Goal: Task Accomplishment & Management: Use online tool/utility

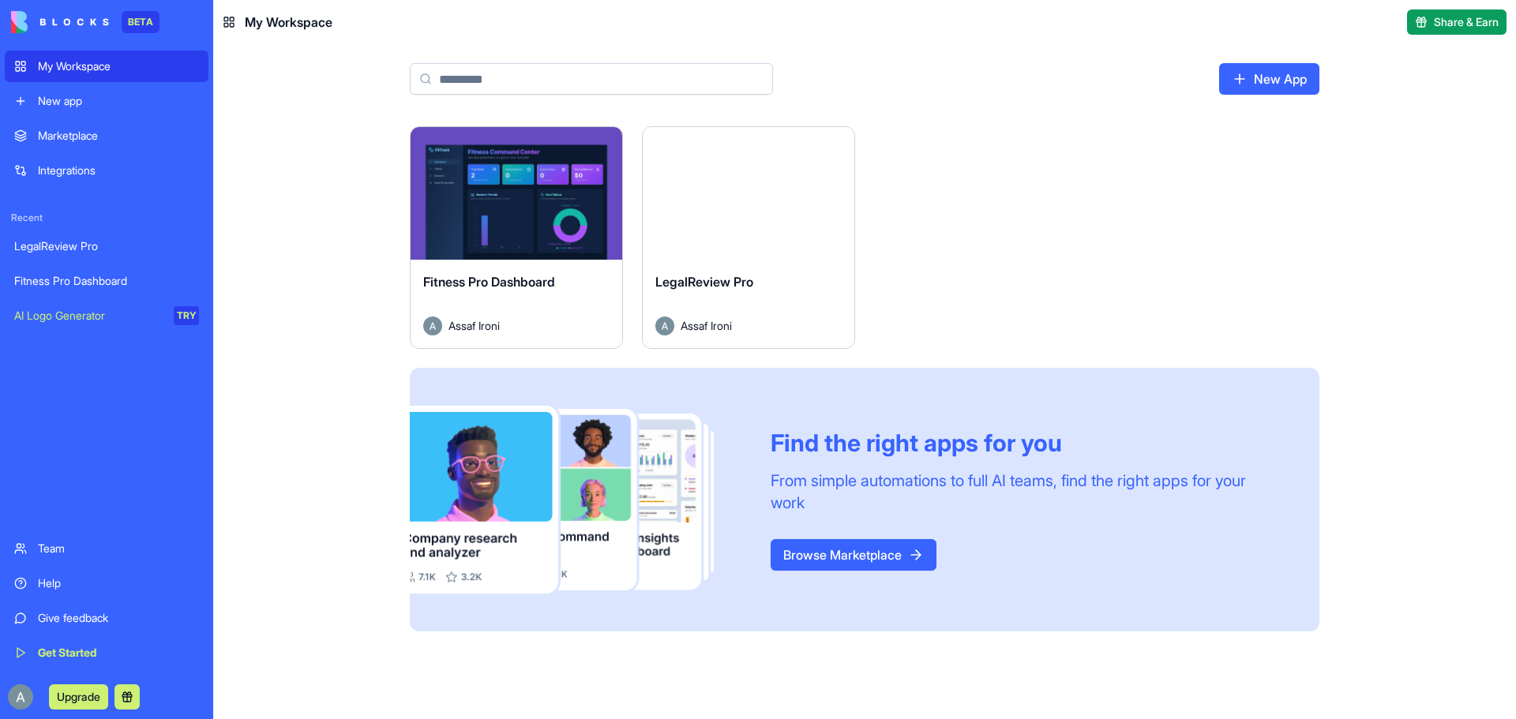
click at [769, 220] on div "Launch" at bounding box center [749, 193] width 212 height 133
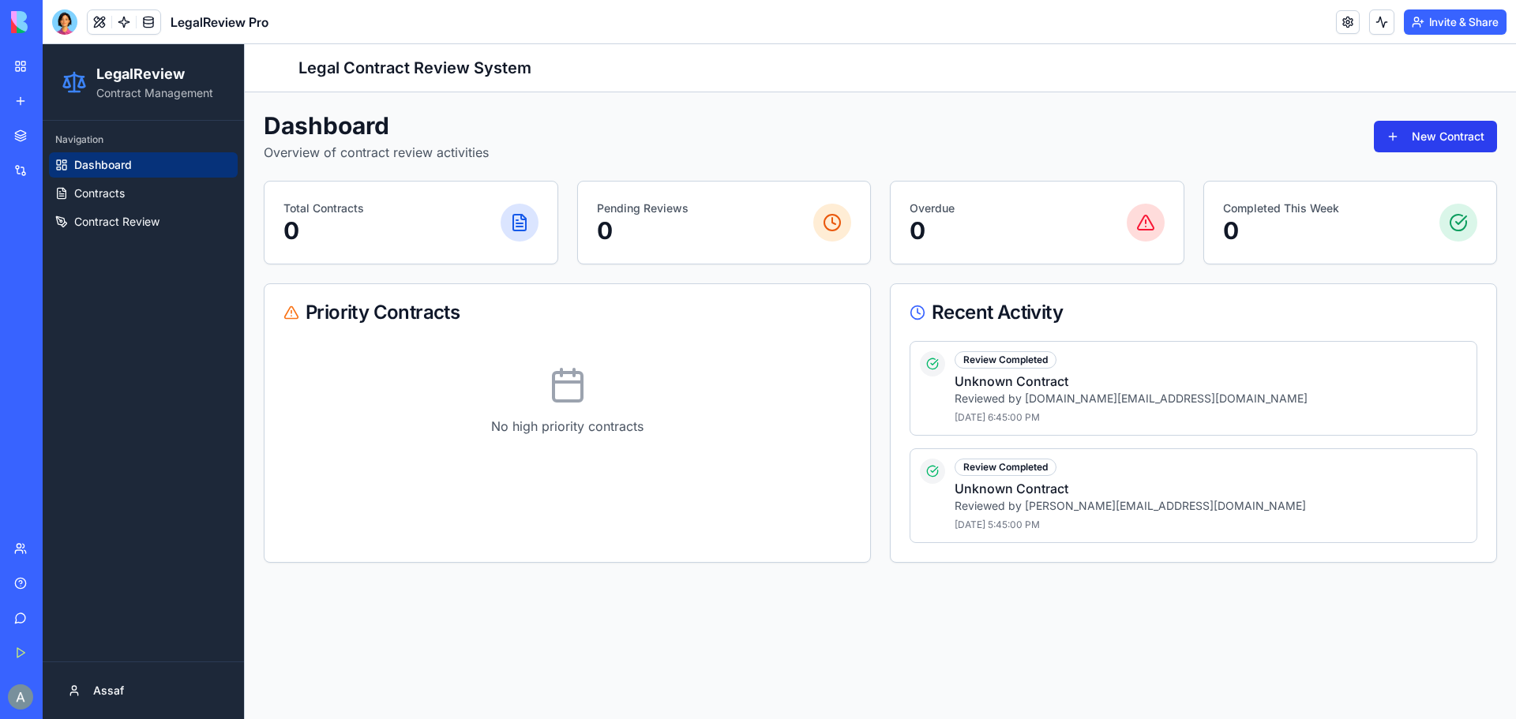
click at [1440, 138] on button "New Contract" at bounding box center [1435, 137] width 123 height 32
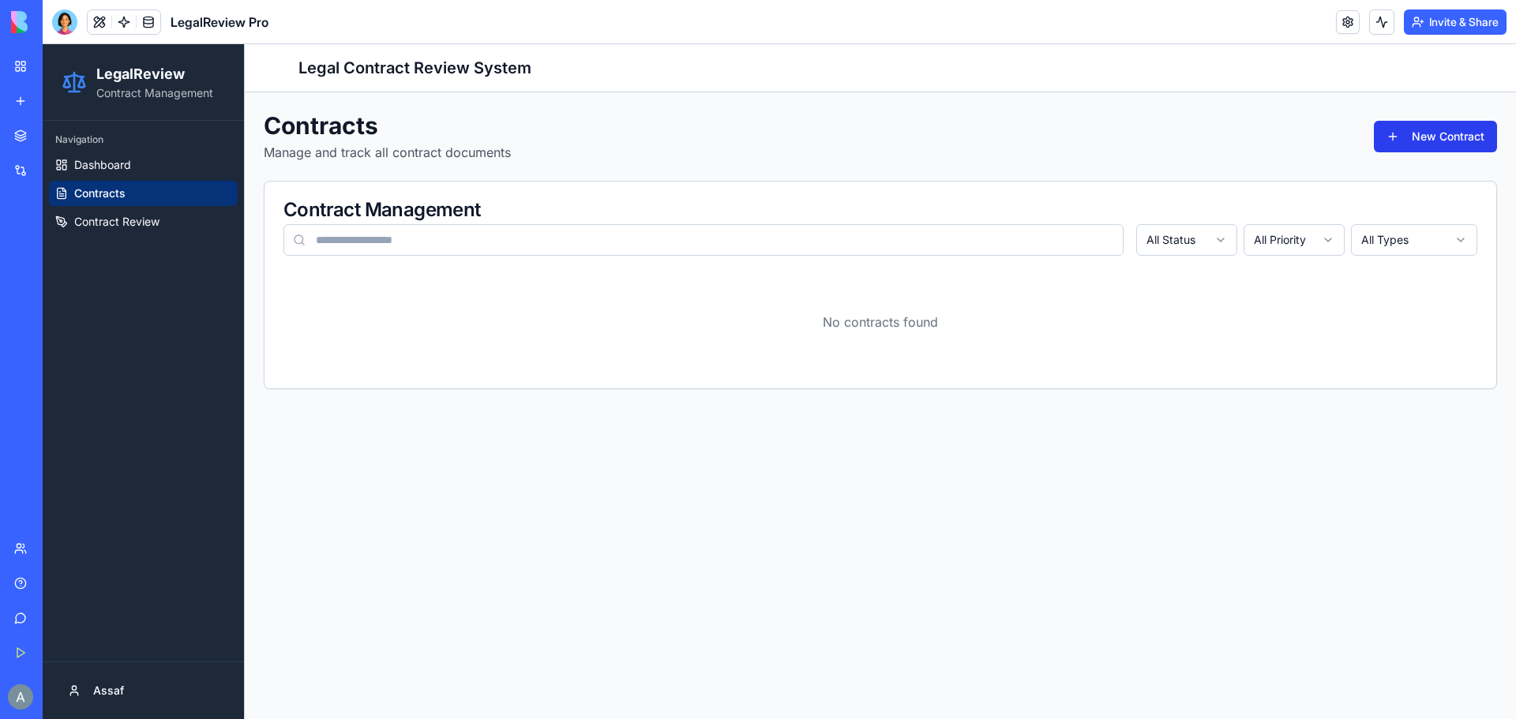
click at [1402, 145] on button "New Contract" at bounding box center [1435, 137] width 123 height 32
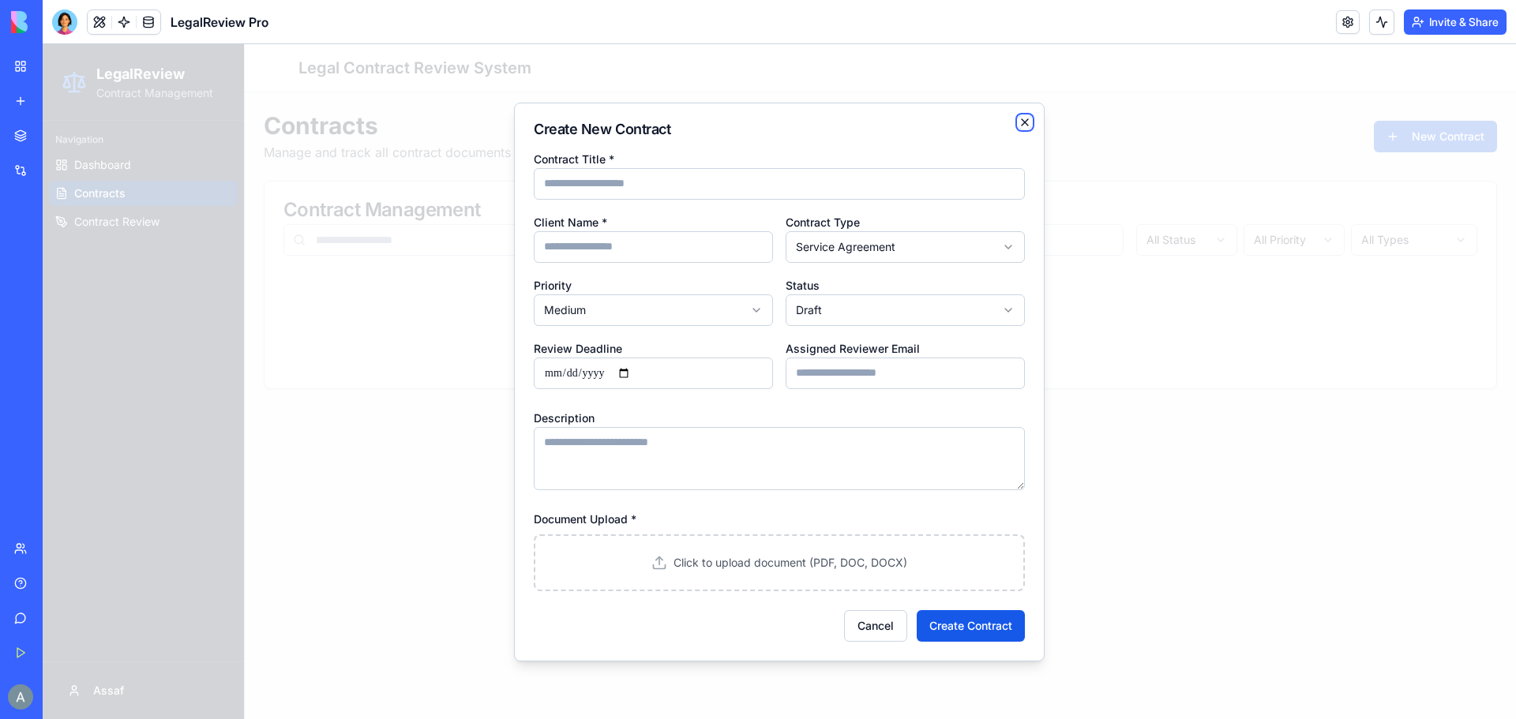
click at [1023, 120] on icon "button" at bounding box center [1025, 122] width 6 height 6
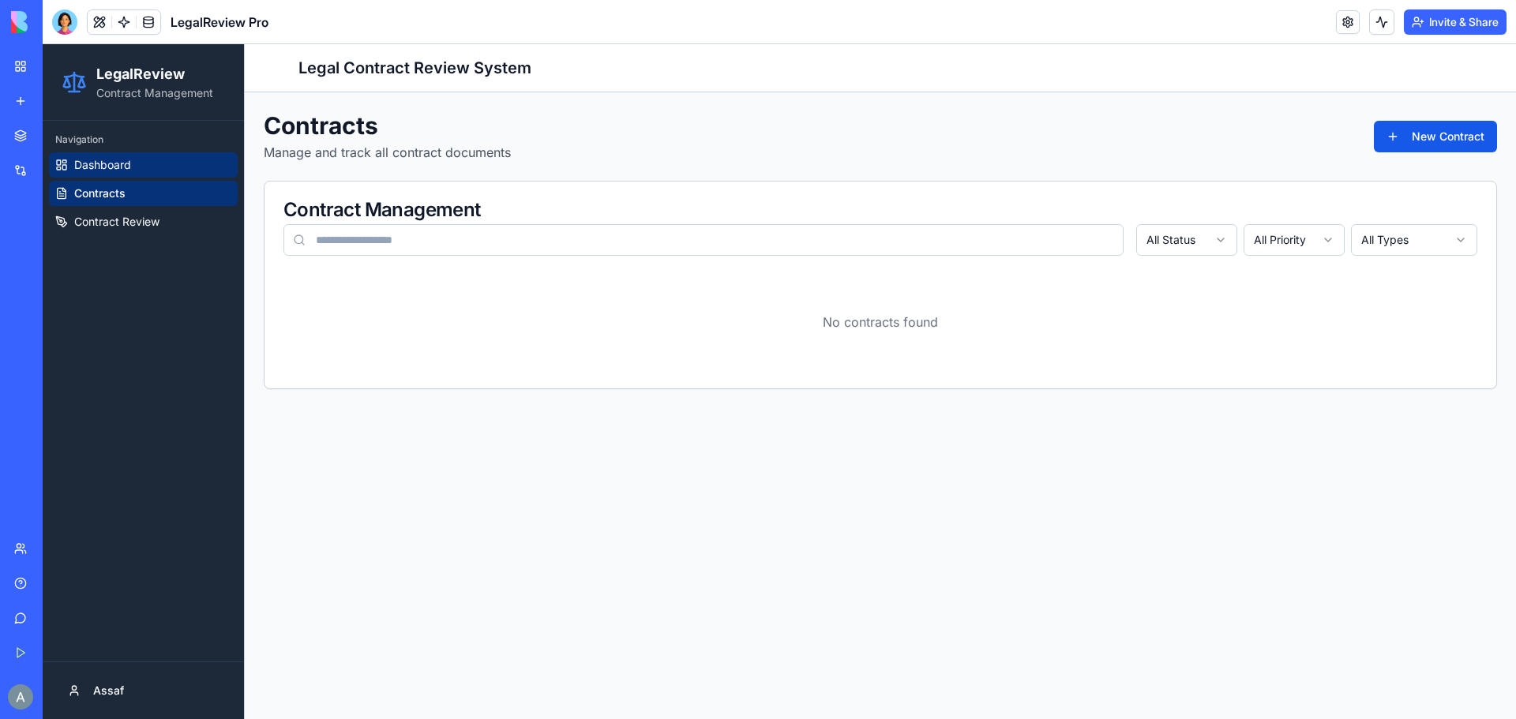
click at [138, 168] on link "Dashboard" at bounding box center [143, 164] width 189 height 25
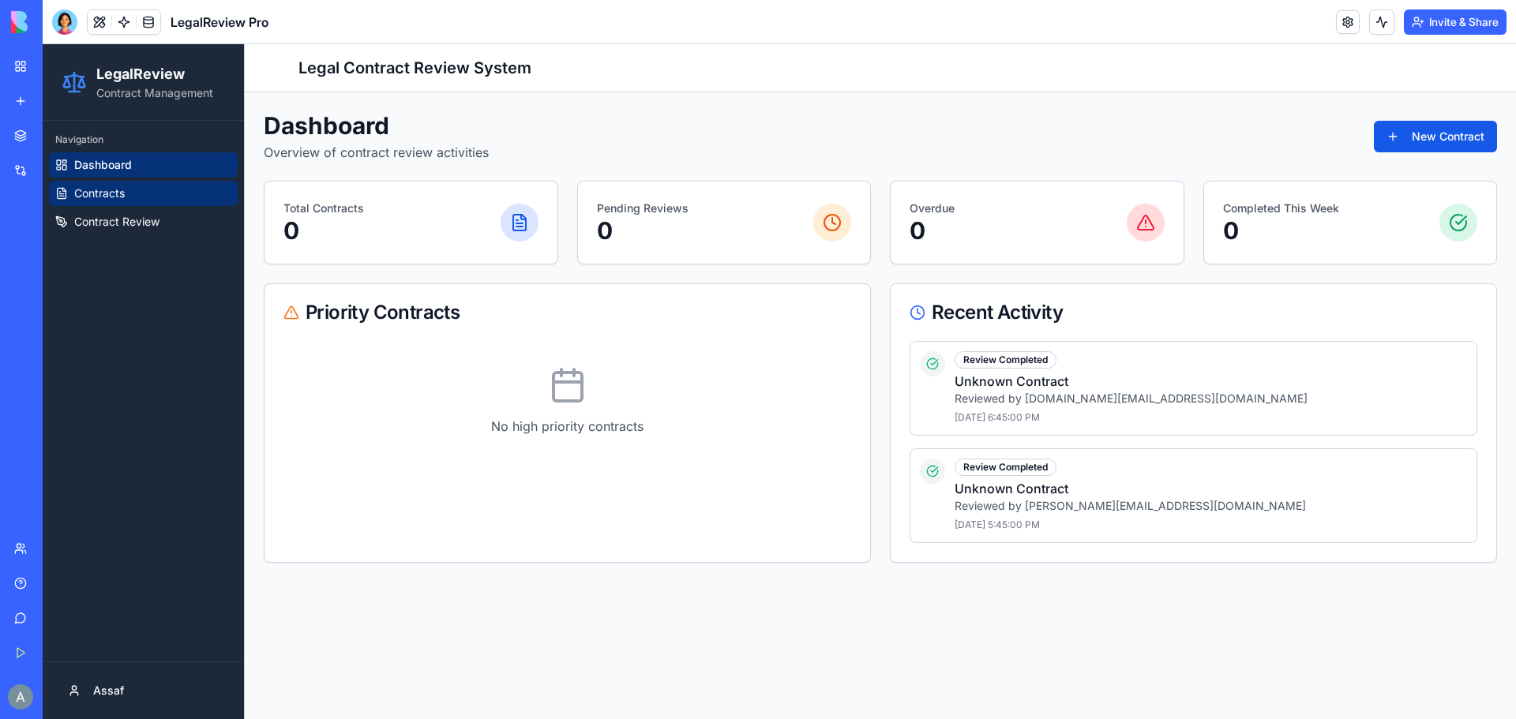
click at [150, 193] on link "Contracts" at bounding box center [143, 193] width 189 height 25
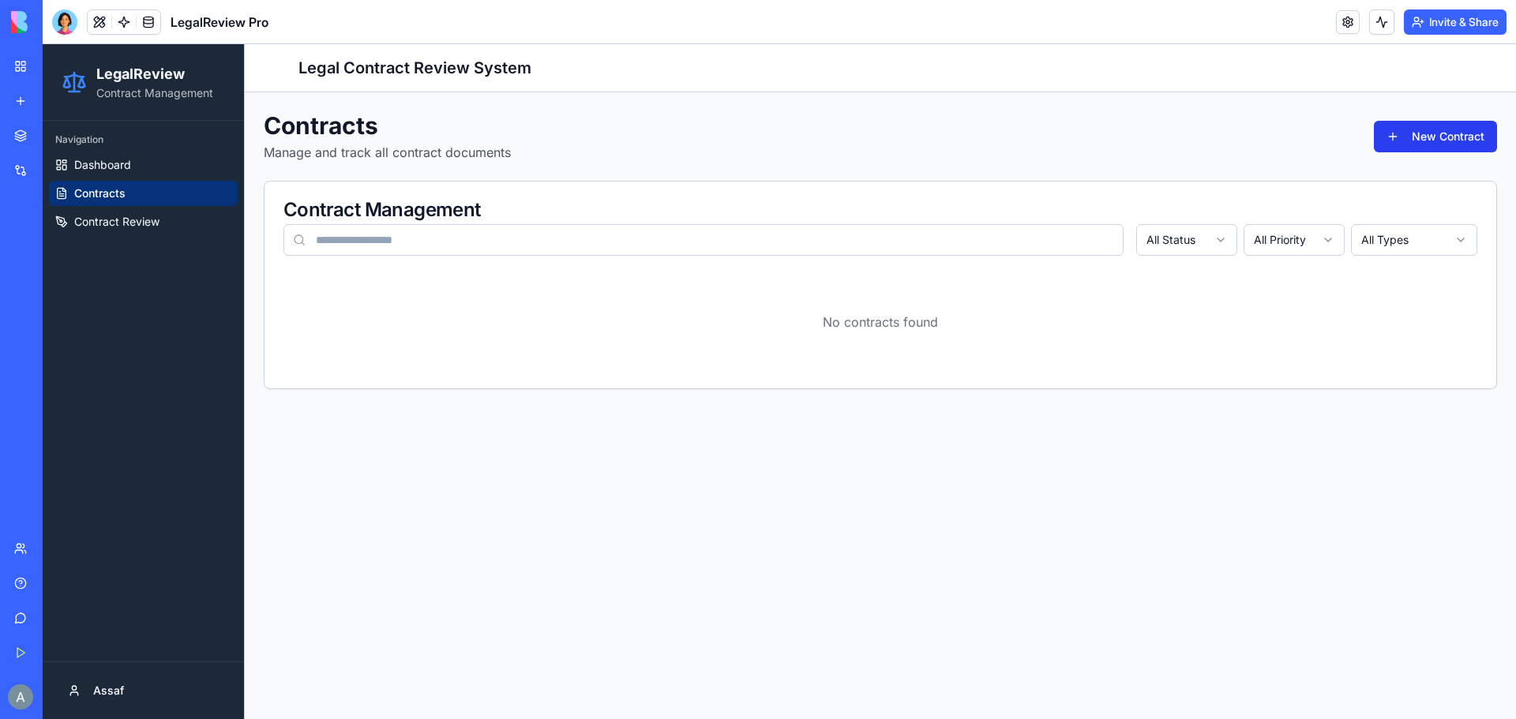
click at [1428, 138] on button "New Contract" at bounding box center [1435, 137] width 123 height 32
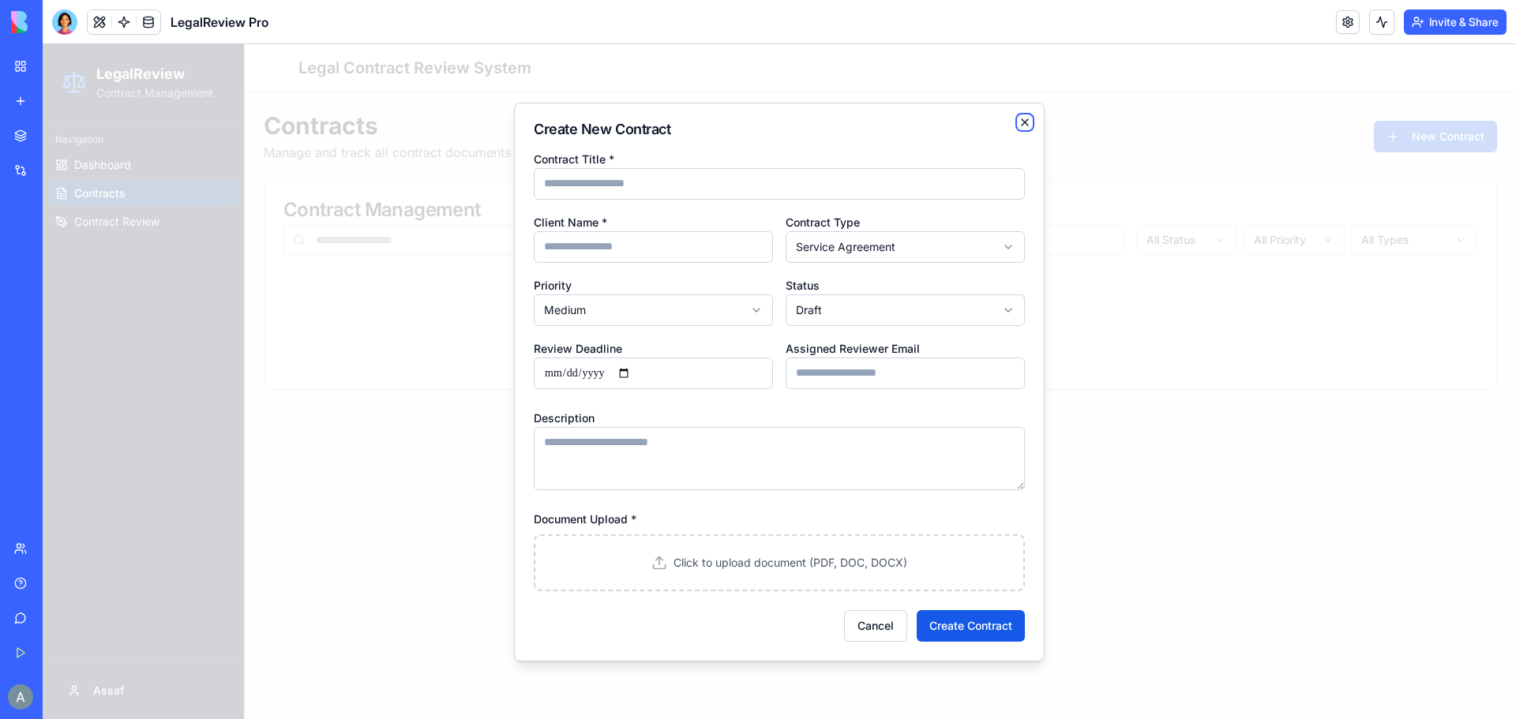
click at [1026, 120] on icon "button" at bounding box center [1025, 122] width 13 height 13
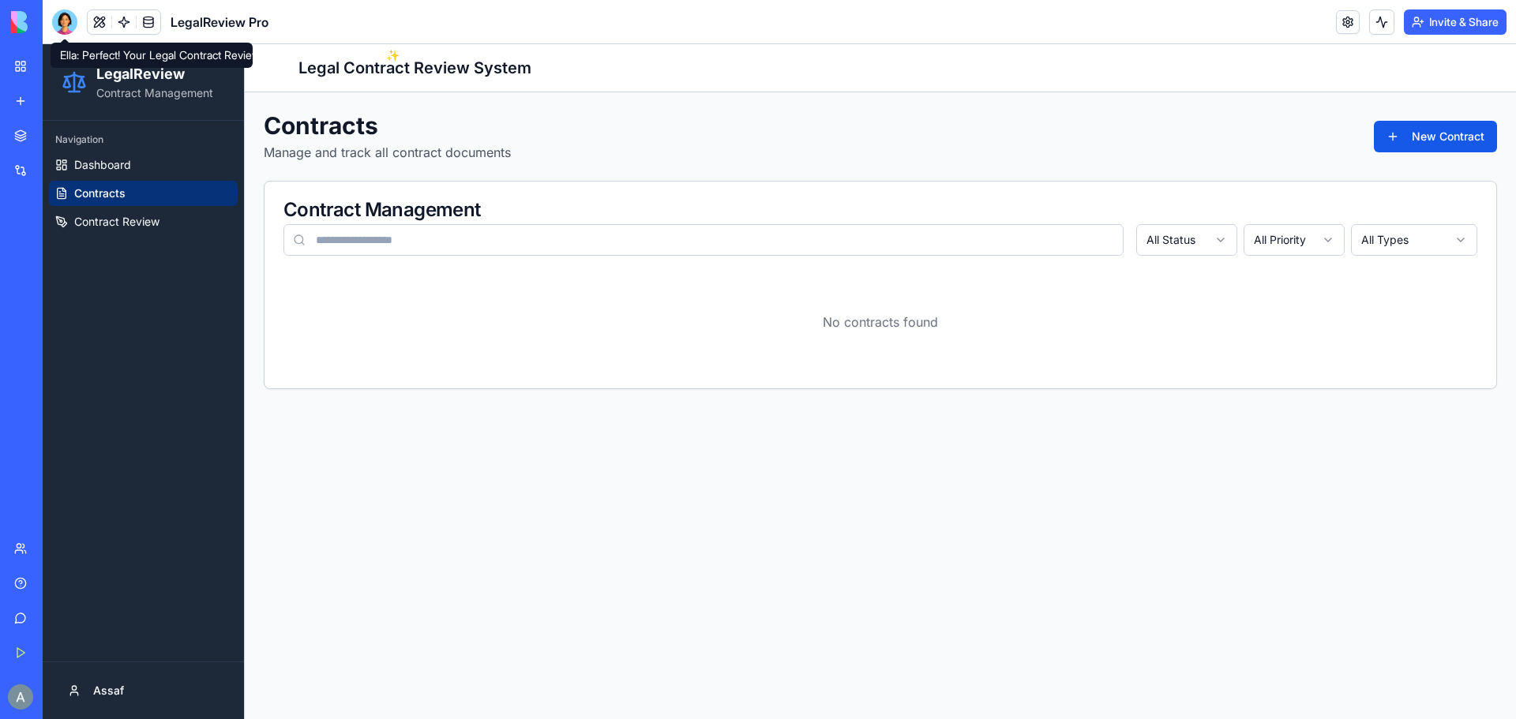
click at [64, 24] on div at bounding box center [64, 21] width 25 height 25
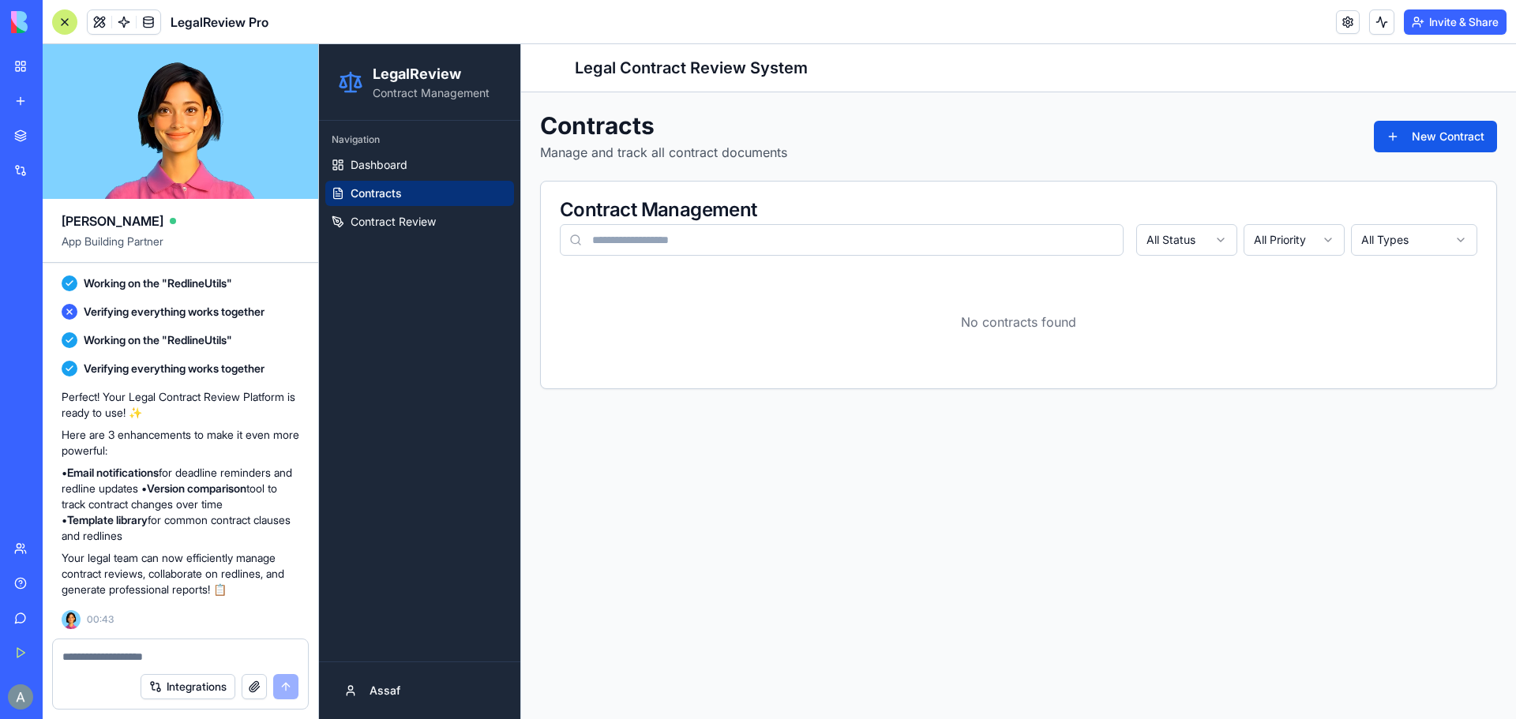
click at [959, 495] on main "Toggle Sidebar Legal Contract Review System Contracts Manage and track all cont…" at bounding box center [1018, 381] width 995 height 675
click at [65, 22] on div at bounding box center [64, 21] width 25 height 25
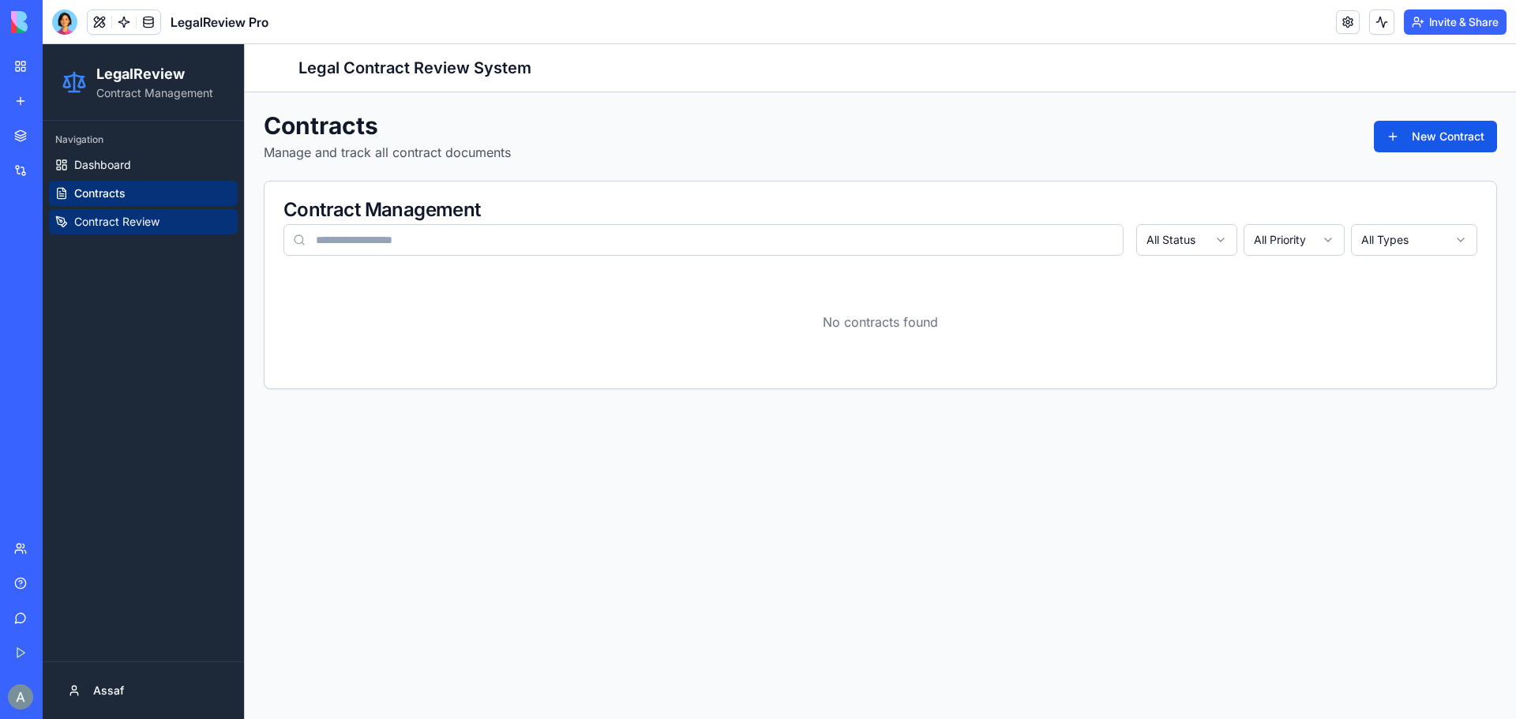
click at [147, 220] on span "Contract Review" at bounding box center [116, 222] width 85 height 16
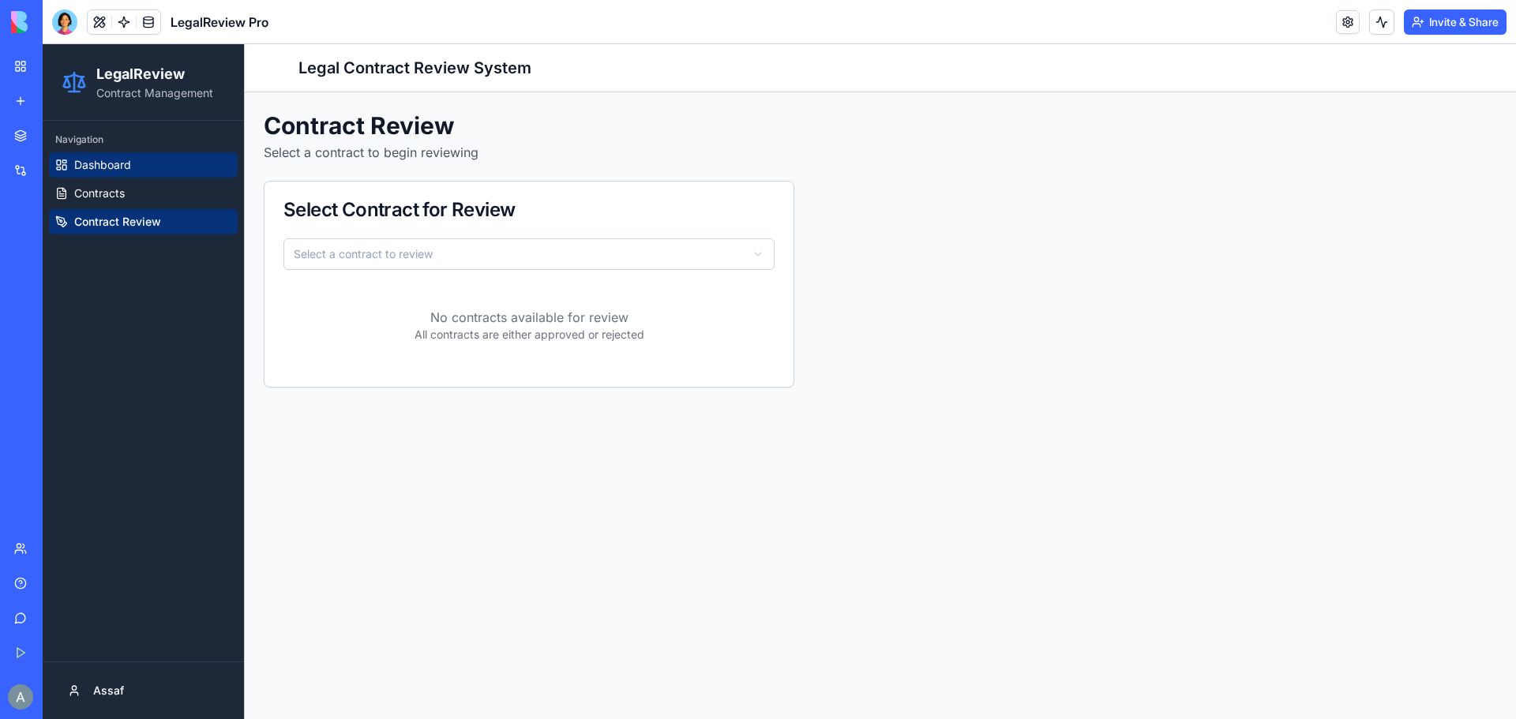
click at [150, 162] on link "Dashboard" at bounding box center [143, 164] width 189 height 25
